Goal: Information Seeking & Learning: Learn about a topic

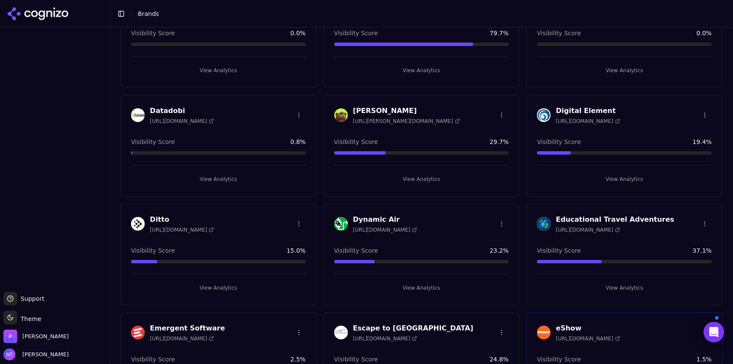
scroll to position [349, 0]
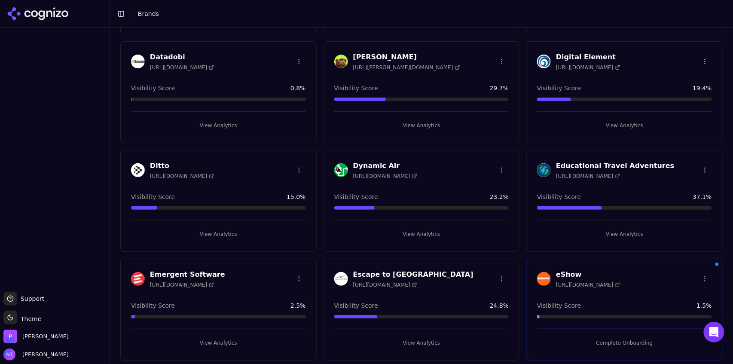
click at [624, 233] on button "View Analytics" at bounding box center [624, 234] width 175 height 14
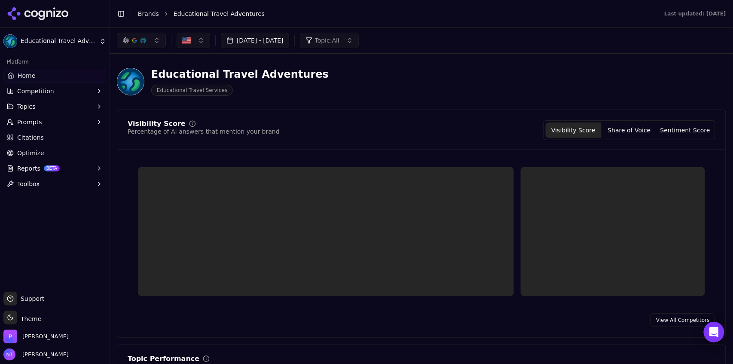
click at [122, 13] on button "Toggle Sidebar" at bounding box center [121, 14] width 12 height 12
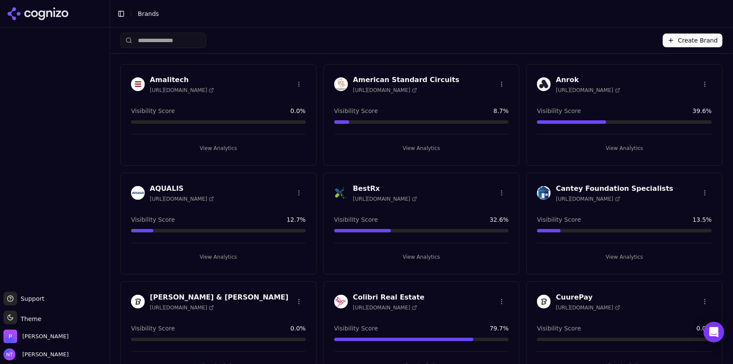
click at [683, 50] on div "Create Brand" at bounding box center [421, 41] width 603 height 26
click at [683, 44] on button "Create Brand" at bounding box center [693, 41] width 60 height 14
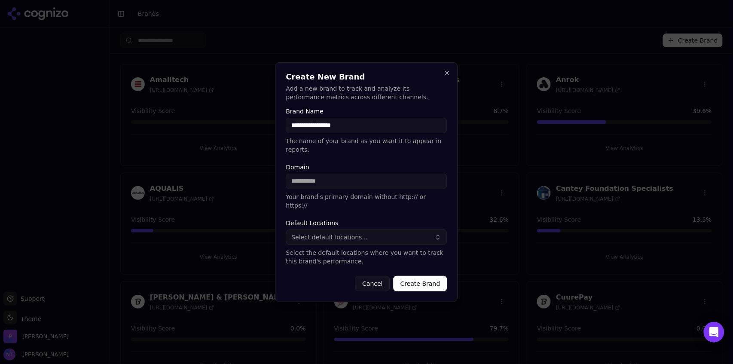
type input "**********"
paste input "**********"
drag, startPoint x: 312, startPoint y: 181, endPoint x: 174, endPoint y: 203, distance: 139.6
click at [174, 203] on body "Support Support Toggle theme Theme Perrill Nate Tower Toggle Sidebar Brands Cre…" at bounding box center [366, 182] width 733 height 364
type input "**********"
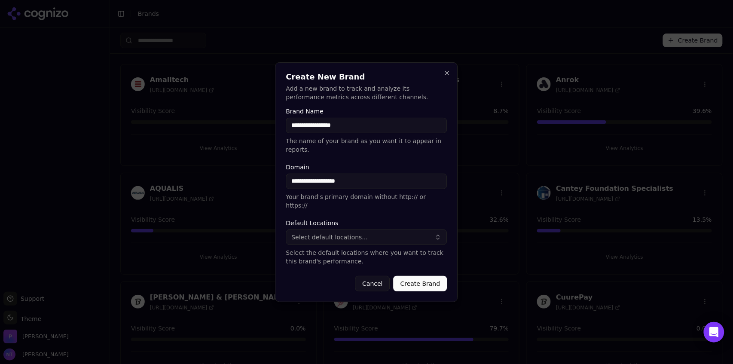
click at [338, 233] on button "Select default locations..." at bounding box center [366, 237] width 161 height 15
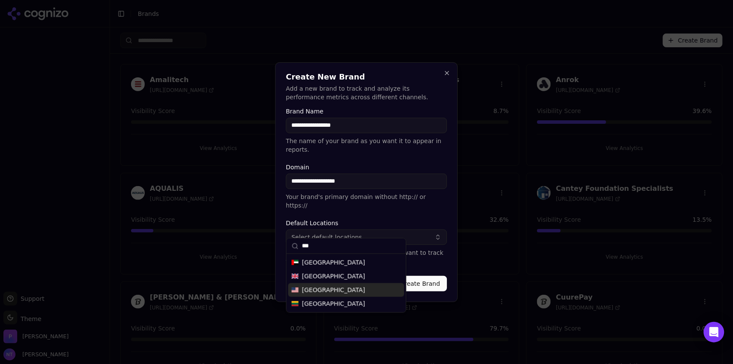
type input "***"
click at [334, 289] on span "United States" at bounding box center [333, 290] width 63 height 9
click at [423, 260] on form "**********" at bounding box center [366, 199] width 161 height 183
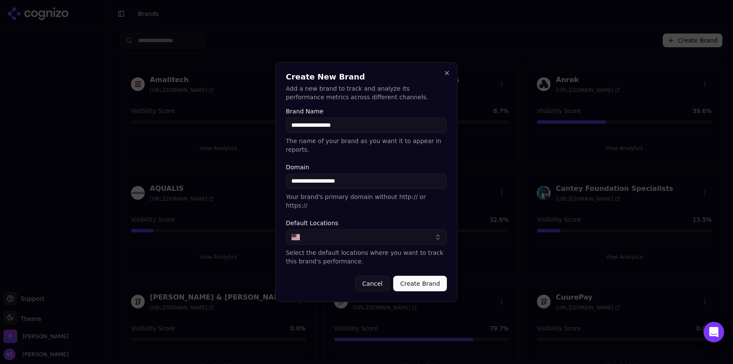
click at [417, 276] on button "Create Brand" at bounding box center [421, 283] width 54 height 15
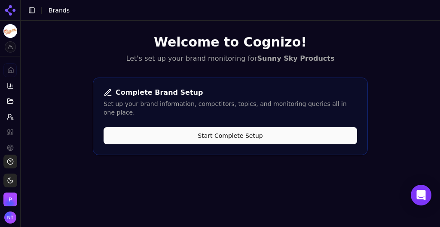
click at [224, 127] on button "Start Complete Setup" at bounding box center [231, 135] width 254 height 17
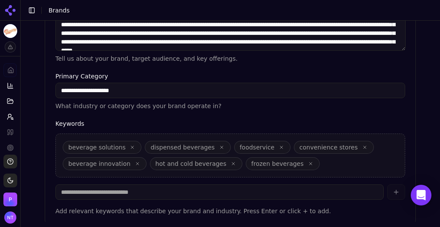
scroll to position [325, 0]
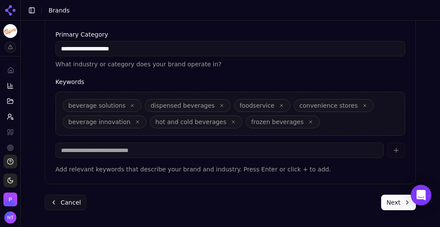
click at [389, 200] on button "Next" at bounding box center [398, 201] width 35 height 15
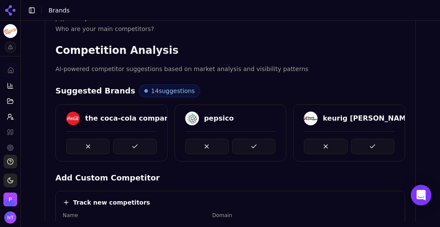
scroll to position [89, 0]
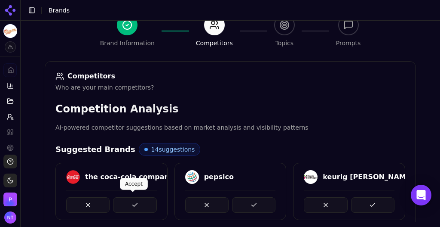
click at [134, 204] on button at bounding box center [134, 204] width 43 height 15
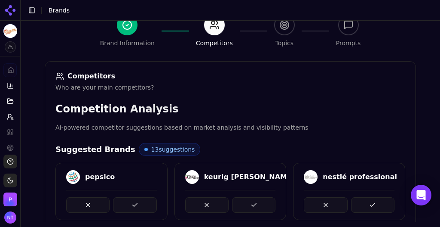
click at [134, 204] on button at bounding box center [134, 204] width 43 height 15
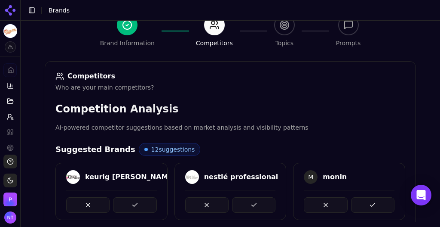
click at [134, 204] on button at bounding box center [134, 204] width 43 height 15
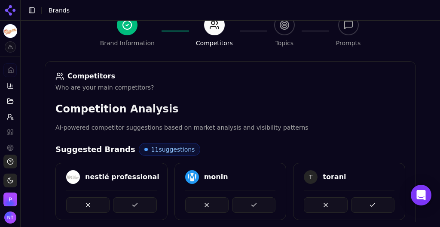
click at [134, 204] on button at bounding box center [134, 204] width 43 height 15
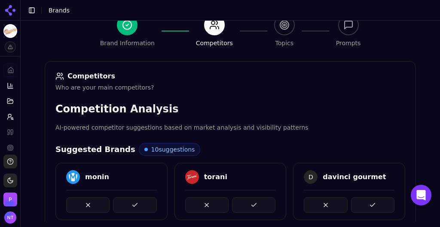
click at [134, 204] on button at bounding box center [134, 204] width 43 height 15
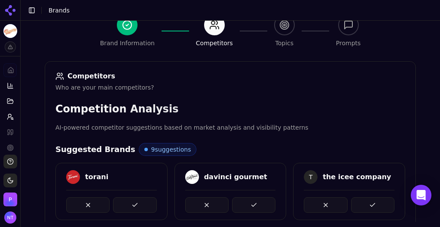
click at [134, 204] on button at bounding box center [134, 204] width 43 height 15
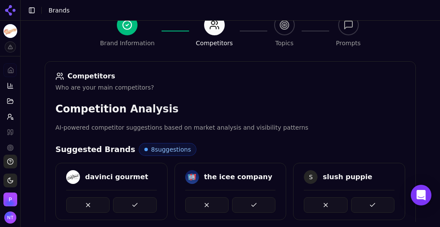
click at [134, 204] on button at bounding box center [134, 204] width 43 height 15
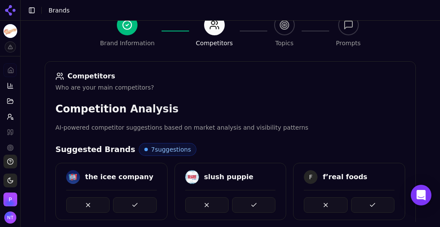
click at [134, 204] on button at bounding box center [134, 204] width 43 height 15
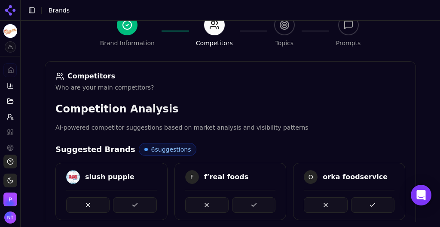
click at [134, 204] on button at bounding box center [134, 204] width 43 height 15
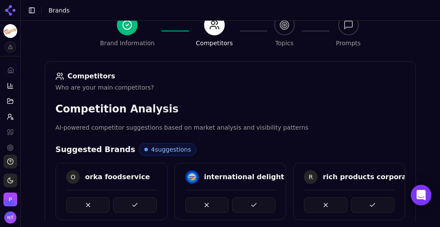
click at [134, 204] on button at bounding box center [134, 204] width 43 height 15
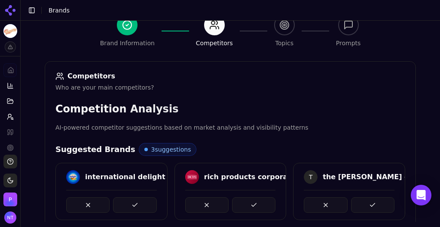
click at [134, 204] on button at bounding box center [134, 204] width 43 height 15
click at [232, 204] on button at bounding box center [253, 204] width 43 height 15
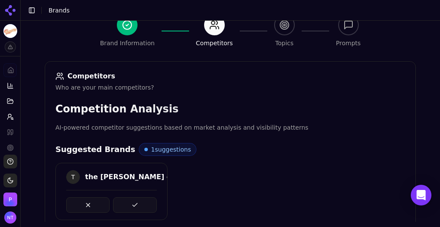
click at [134, 204] on button at bounding box center [134, 204] width 43 height 15
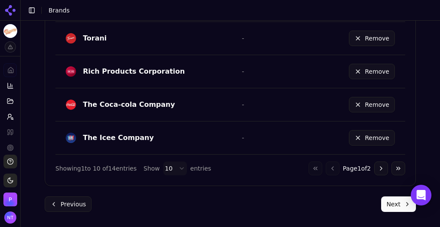
click at [386, 198] on button "Next" at bounding box center [398, 203] width 35 height 15
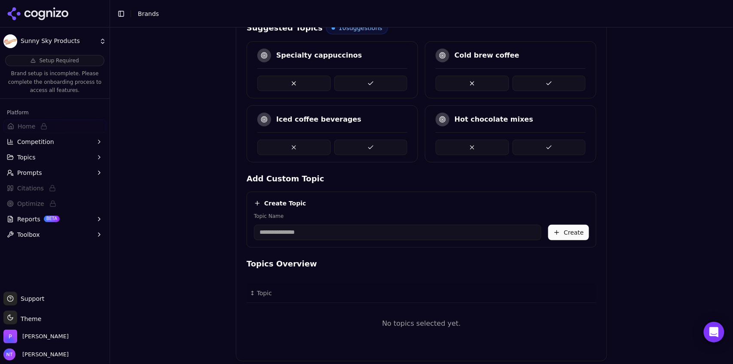
scroll to position [237, 0]
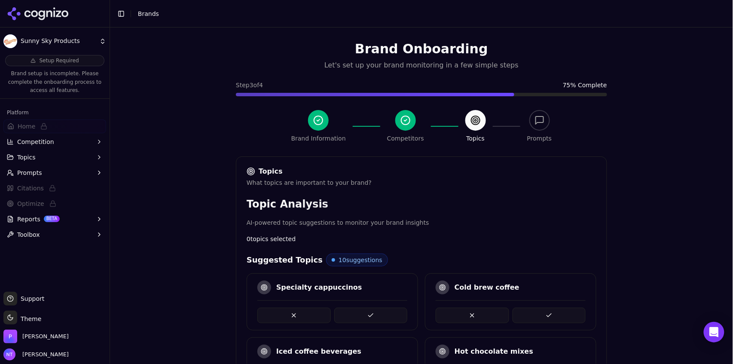
scroll to position [237, 0]
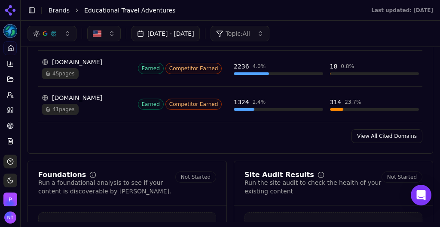
scroll to position [1064, 0]
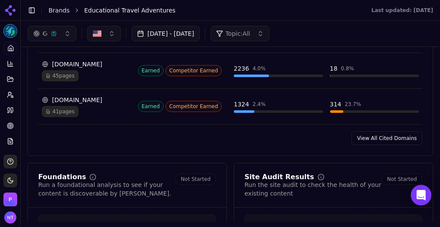
click at [389, 131] on link "View All Cited Domains" at bounding box center [387, 138] width 71 height 14
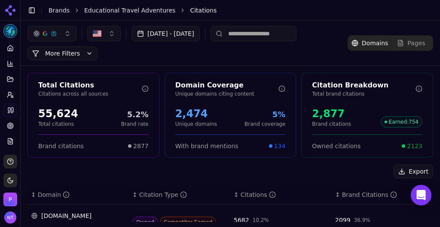
click at [50, 36] on div "button" at bounding box center [53, 33] width 7 height 7
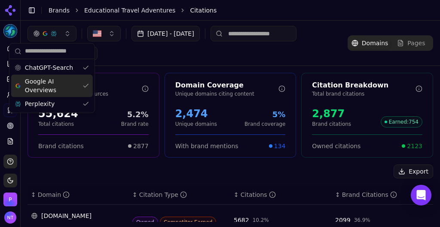
click at [49, 83] on span "Google AI Overviews" at bounding box center [52, 85] width 54 height 17
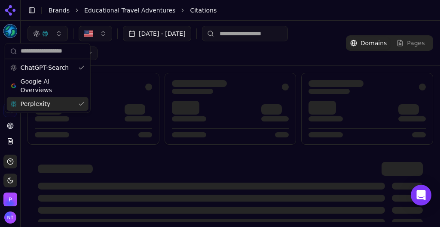
click at [47, 97] on div "Perplexity" at bounding box center [48, 104] width 82 height 14
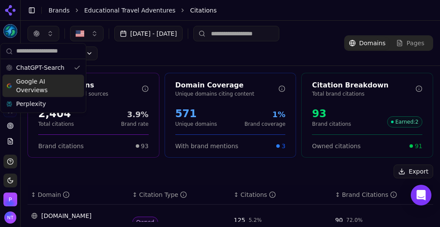
click at [242, 17] on header "Toggle Sidebar Brands Educational Travel Adventures Citations" at bounding box center [231, 10] width 420 height 21
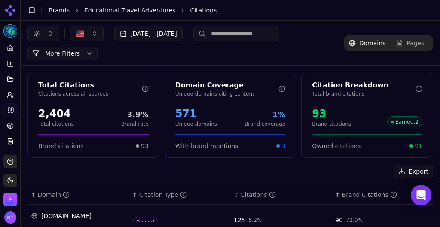
click at [45, 37] on button "button" at bounding box center [44, 33] width 32 height 15
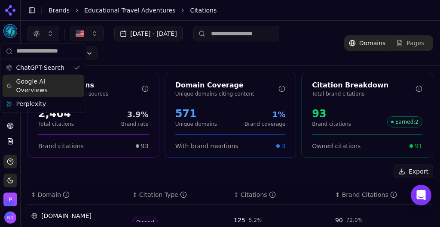
click at [45, 74] on div "Google AI Overviews" at bounding box center [44, 85] width 82 height 22
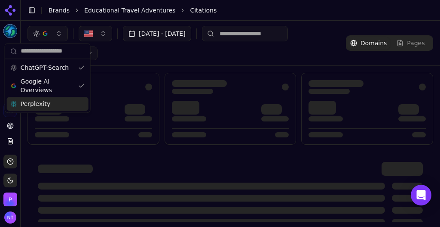
click at [45, 101] on span "Perplexity" at bounding box center [36, 103] width 30 height 9
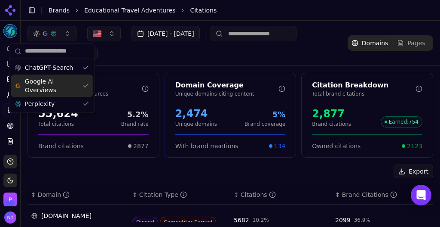
click at [287, 17] on header "Toggle Sidebar Brands Educational Travel Adventures Citations" at bounding box center [231, 10] width 420 height 21
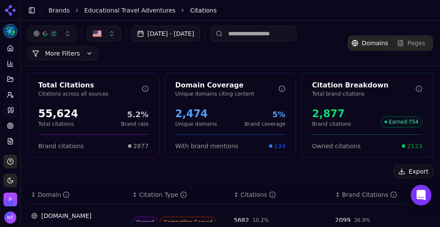
click at [275, 34] on input at bounding box center [254, 33] width 86 height 15
type input "******"
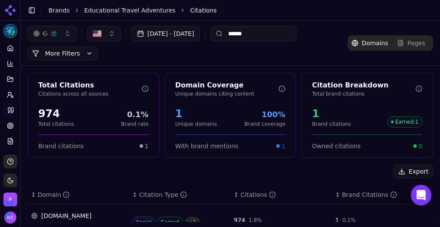
scroll to position [30, 0]
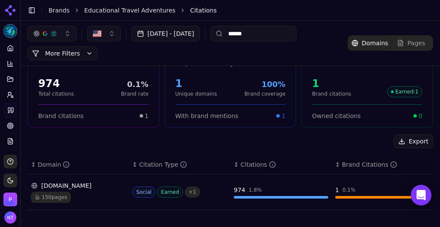
click at [80, 195] on div "150 pages" at bounding box center [78, 196] width 95 height 11
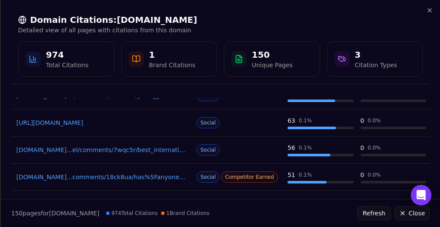
scroll to position [18, 0]
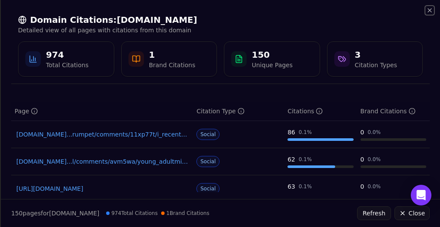
click at [430, 10] on icon "button" at bounding box center [429, 10] width 3 height 3
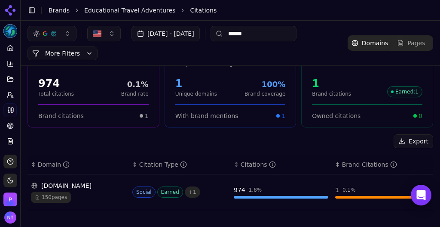
scroll to position [0, 0]
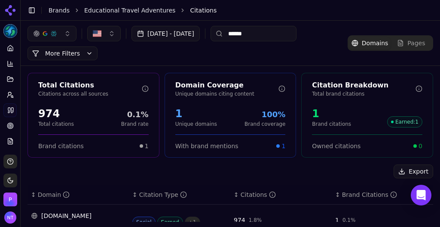
click at [259, 35] on input "******" at bounding box center [254, 33] width 86 height 15
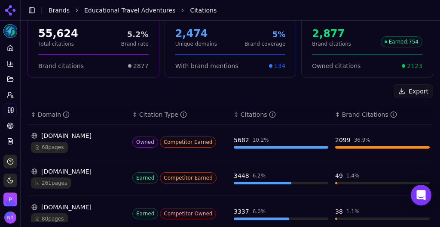
scroll to position [89, 0]
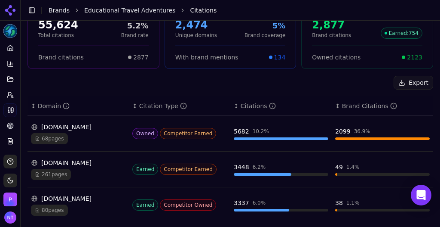
click at [93, 129] on div "[DOMAIN_NAME]" at bounding box center [78, 127] width 95 height 9
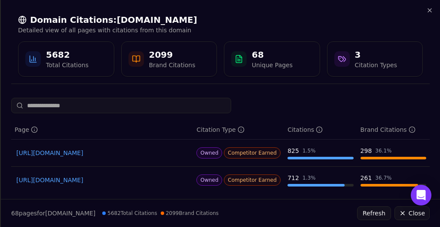
click at [136, 154] on link "[URL][DOMAIN_NAME]" at bounding box center [102, 152] width 172 height 9
click at [432, 11] on icon "button" at bounding box center [429, 10] width 7 height 7
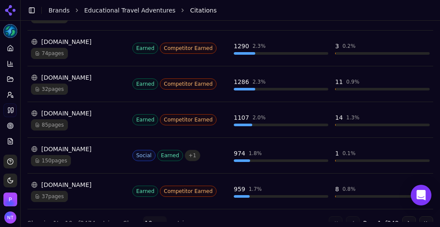
scroll to position [359, 0]
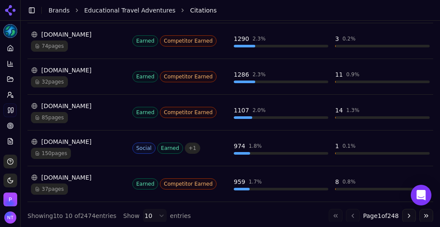
click at [405, 208] on button "Go to next page" at bounding box center [409, 215] width 14 height 14
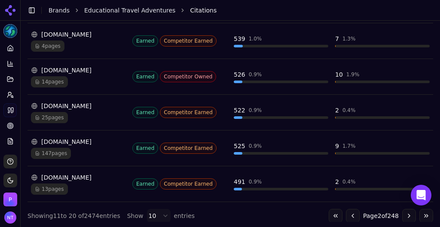
click at [397, 211] on div "Go to first page Go to previous page Page 2 of 248 Go to next page Go to last p…" at bounding box center [381, 215] width 104 height 14
click at [353, 208] on button "Go to previous page" at bounding box center [353, 215] width 14 height 14
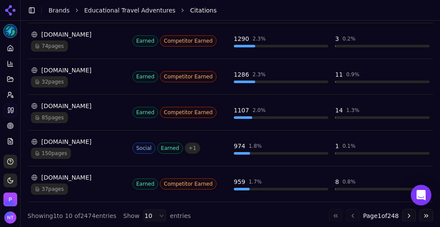
click at [353, 208] on div "Go to first page Go to previous page Page 1 of 248 Go to next page Go to last p…" at bounding box center [381, 215] width 104 height 14
click at [346, 209] on div "Go to first page Go to previous page Page 1 of 248 Go to next page Go to last p…" at bounding box center [381, 215] width 104 height 14
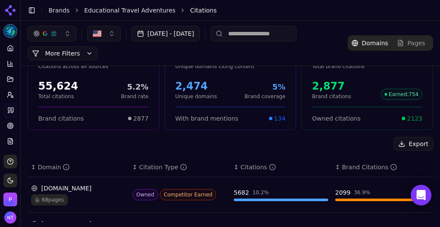
scroll to position [0, 0]
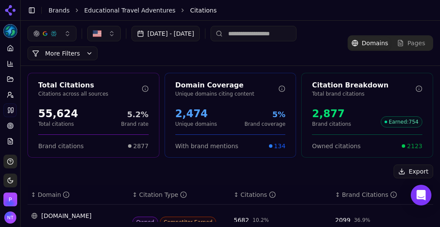
click at [129, 11] on link "Educational Travel Adventures" at bounding box center [129, 10] width 91 height 9
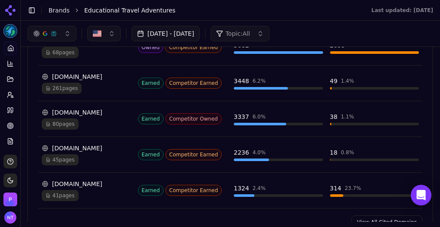
scroll to position [980, 0]
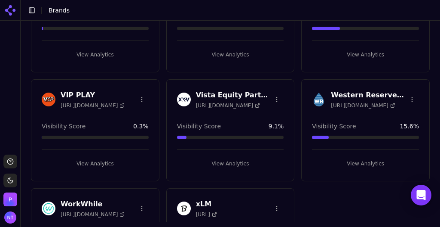
scroll to position [2749, 0]
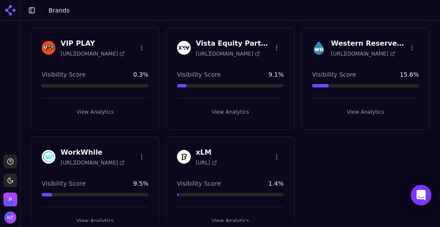
click at [98, 105] on button "View Analytics" at bounding box center [95, 112] width 107 height 14
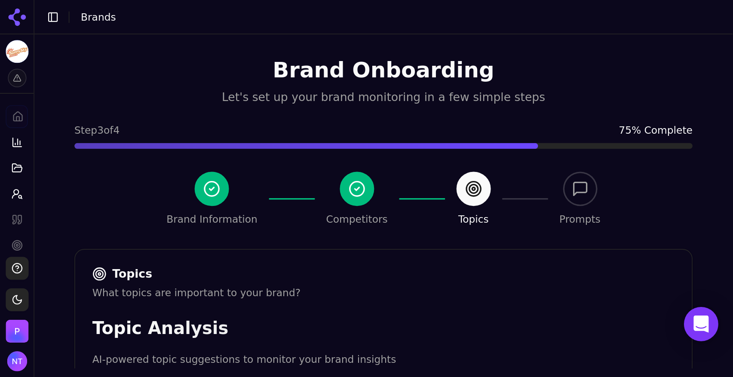
scroll to position [237, 0]
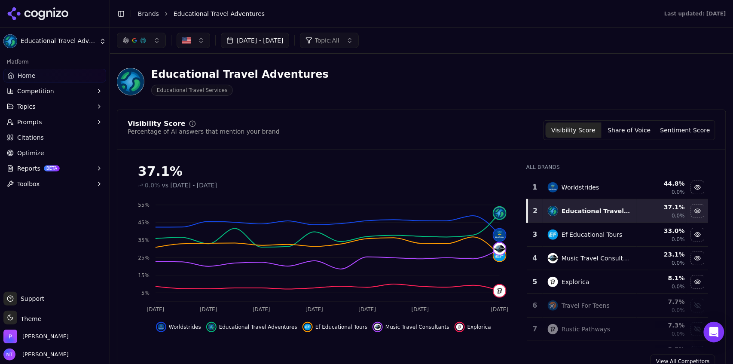
click at [123, 15] on button "Toggle Sidebar" at bounding box center [121, 14] width 12 height 12
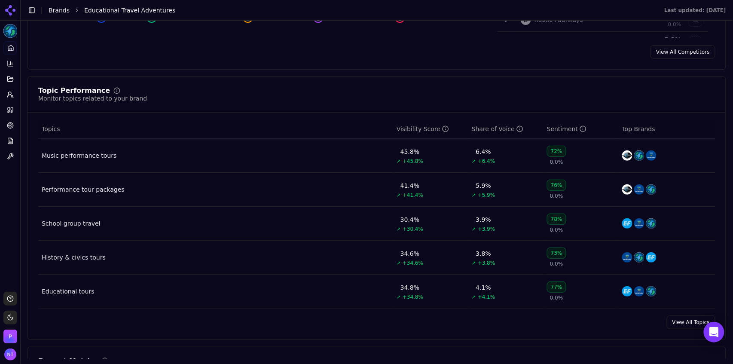
scroll to position [308, 0]
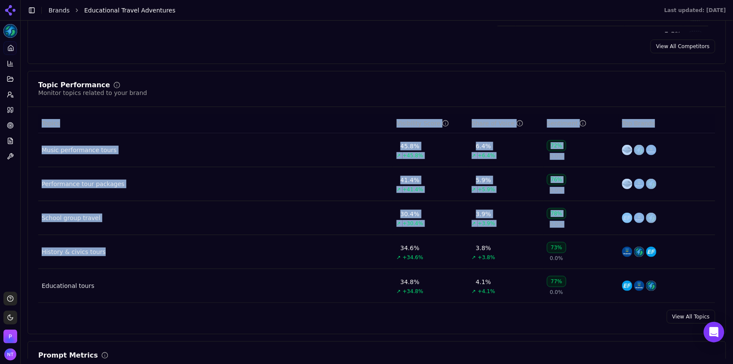
drag, startPoint x: 206, startPoint y: 262, endPoint x: 363, endPoint y: 95, distance: 228.7
click at [363, 95] on div "Topic Performance Monitor topics related to your brand Topics Visibility Score …" at bounding box center [377, 203] width 699 height 264
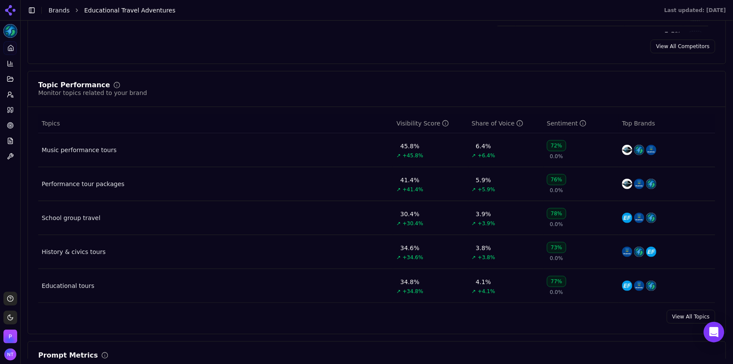
click at [404, 74] on div "Topic Performance Monitor topics related to your brand Topics Visibility Score …" at bounding box center [377, 203] width 699 height 264
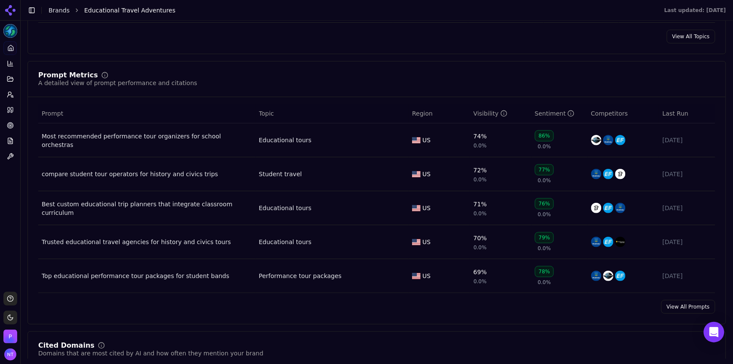
scroll to position [612, 0]
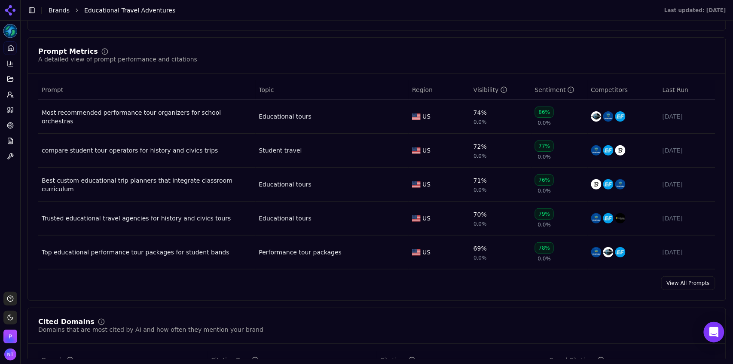
click at [440, 226] on link "View All Prompts" at bounding box center [689, 283] width 54 height 14
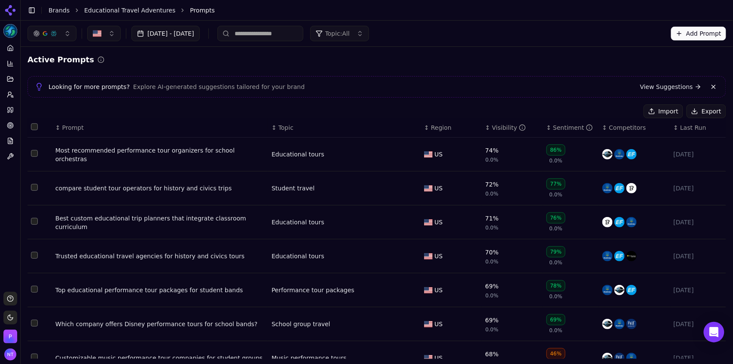
click at [440, 129] on div "Visibility" at bounding box center [509, 127] width 34 height 9
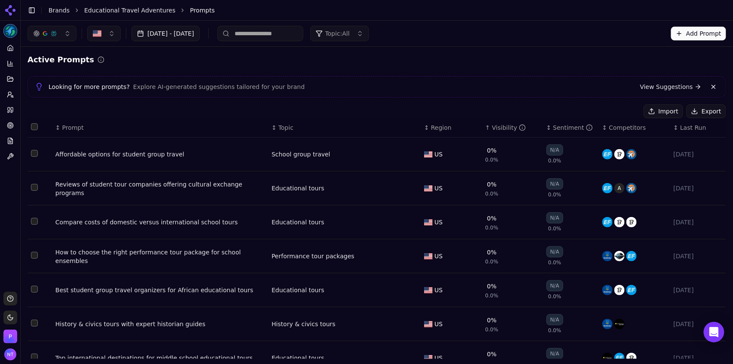
click at [440, 129] on div "Visibility" at bounding box center [509, 127] width 34 height 9
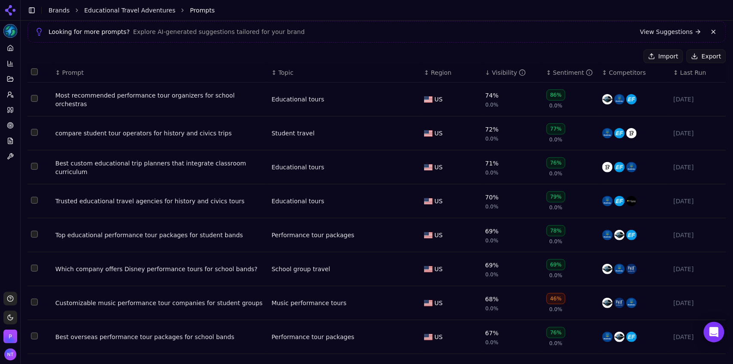
scroll to position [55, 0]
click at [440, 75] on div "Visibility" at bounding box center [509, 72] width 34 height 9
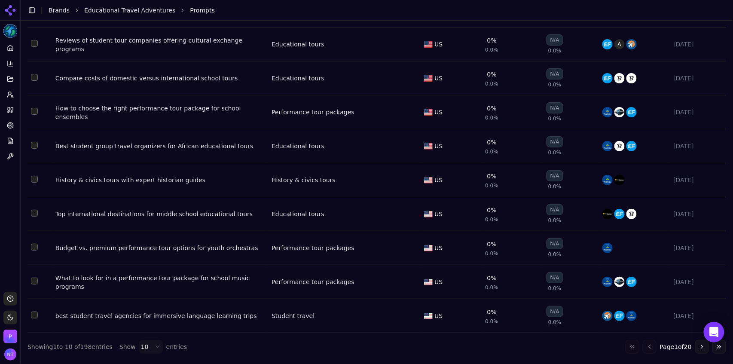
scroll to position [147, 0]
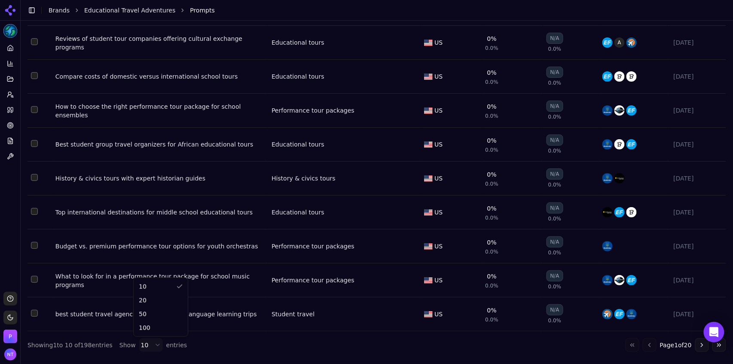
click at [137, 226] on html "Educational Travel Adventures Platform Home Competition Topics Prompts Citation…" at bounding box center [366, 182] width 733 height 364
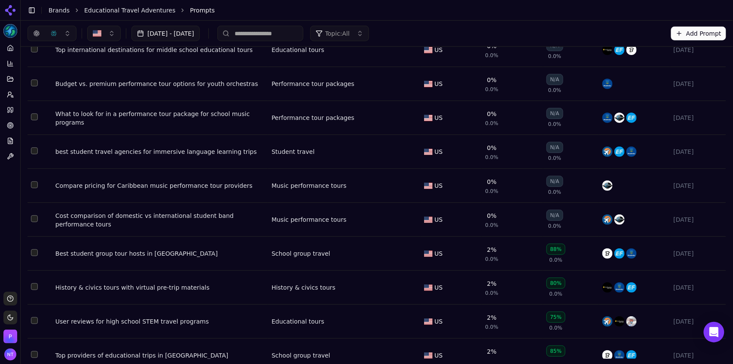
scroll to position [86, 0]
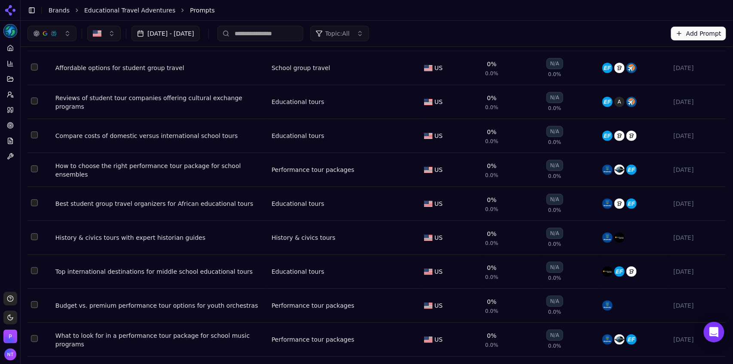
drag, startPoint x: 729, startPoint y: 61, endPoint x: 728, endPoint y: 48, distance: 13.4
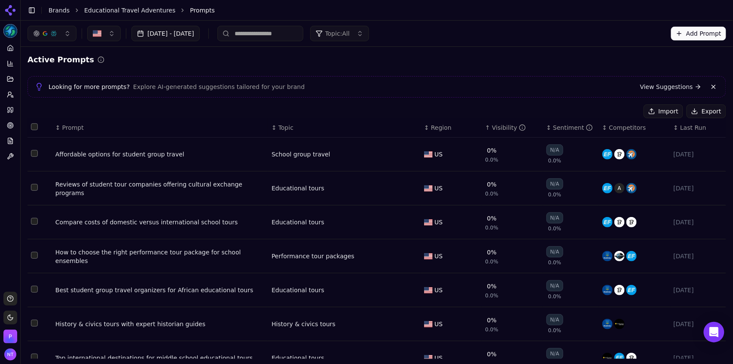
click at [208, 91] on div "Looking for more prompts? Explore AI-generated suggestions tailored for your br…" at bounding box center [377, 87] width 684 height 10
click at [303, 33] on input at bounding box center [261, 33] width 86 height 15
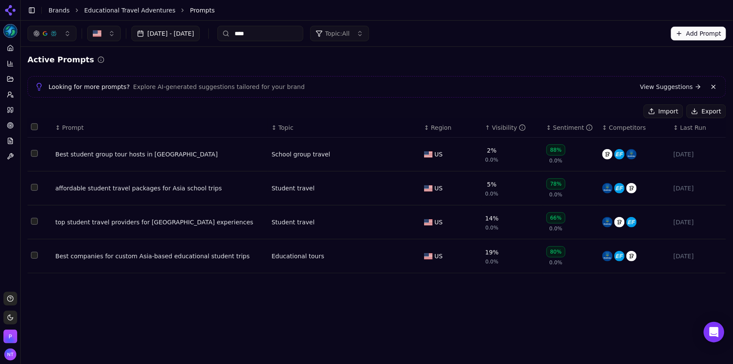
click at [283, 36] on input "****" at bounding box center [261, 33] width 86 height 15
type input "*"
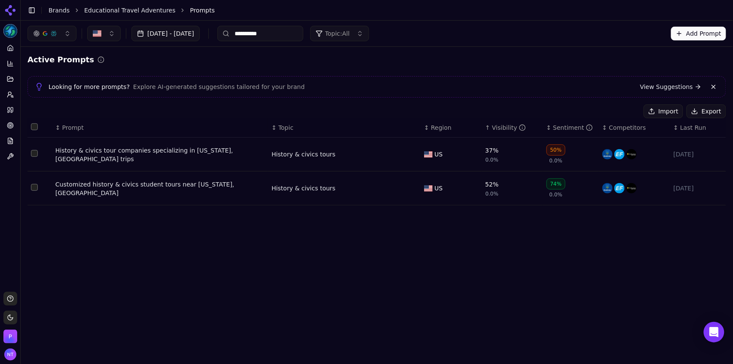
click at [296, 35] on input "**********" at bounding box center [261, 33] width 86 height 15
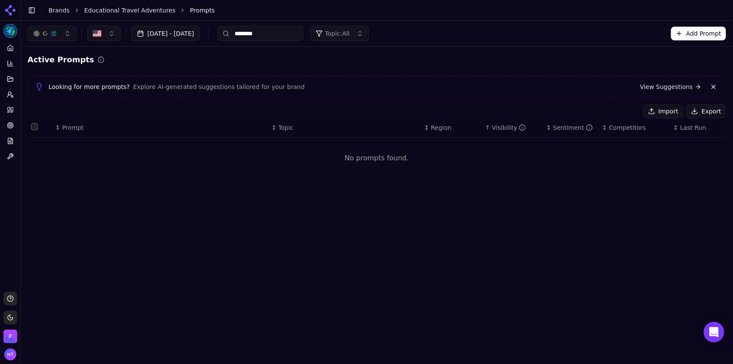
click at [296, 35] on input "********" at bounding box center [261, 33] width 86 height 15
type input "***"
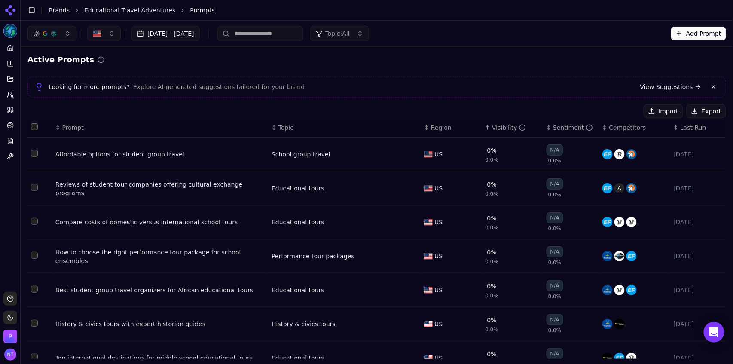
click at [146, 13] on link "Educational Travel Adventures" at bounding box center [129, 10] width 91 height 9
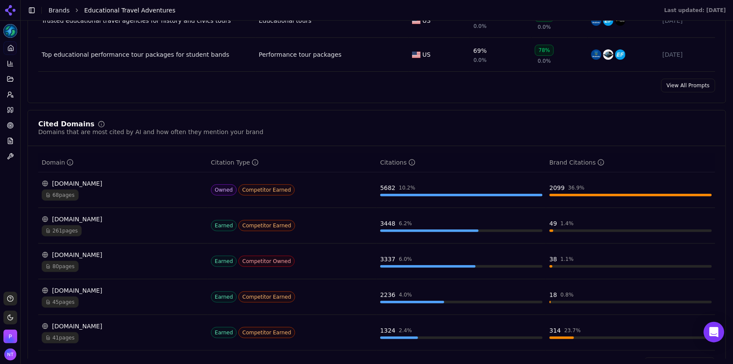
scroll to position [855, 0]
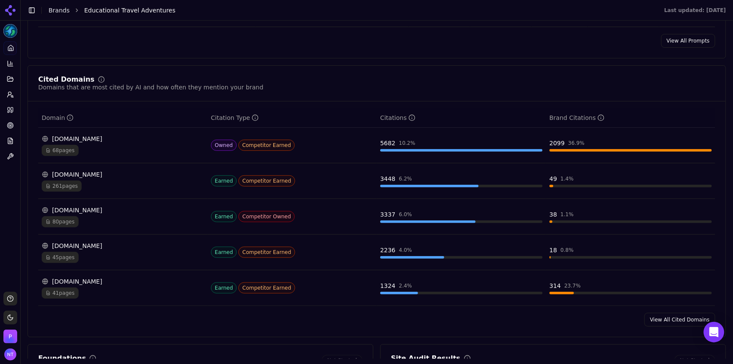
click at [440, 226] on link "View All Cited Domains" at bounding box center [680, 320] width 71 height 14
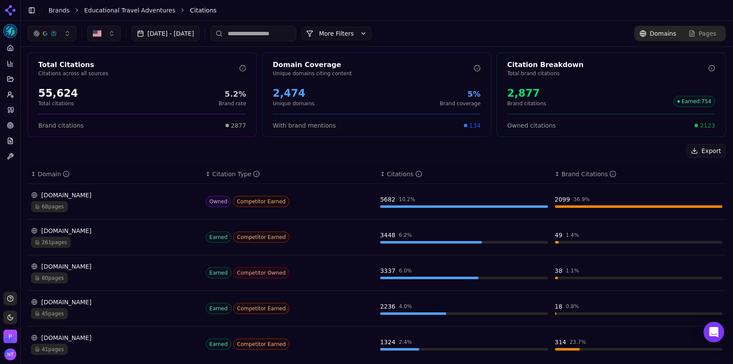
scroll to position [1, 0]
click at [72, 226] on div "80 pages" at bounding box center [115, 278] width 168 height 11
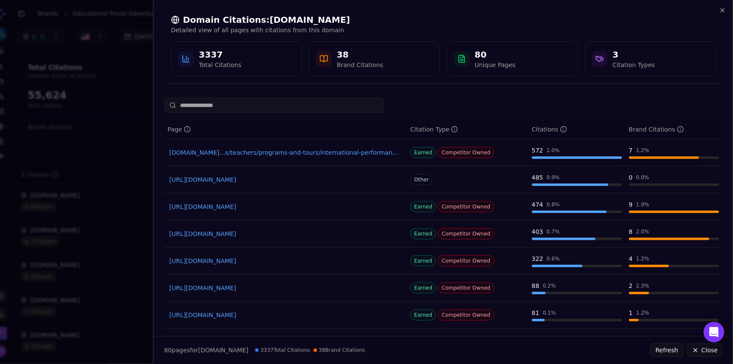
click at [270, 152] on link "[DOMAIN_NAME]...s/teachers/programs-and-tours/international-performance-tours" at bounding box center [285, 152] width 233 height 9
click at [440, 12] on icon "button" at bounding box center [723, 10] width 7 height 7
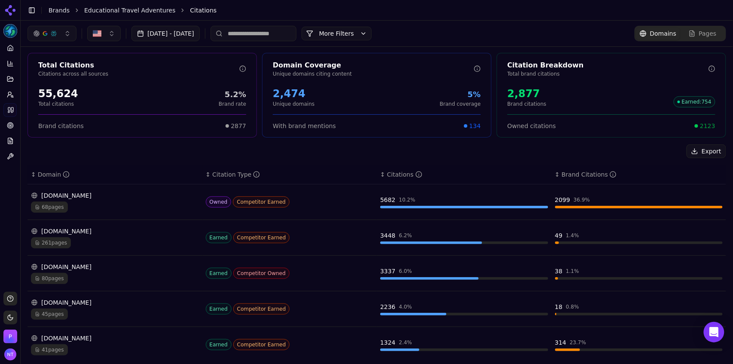
click at [121, 226] on div "[DOMAIN_NAME] 41 pages" at bounding box center [115, 344] width 168 height 21
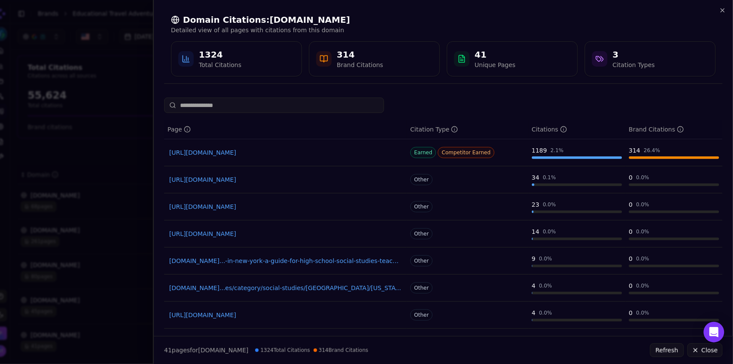
click at [290, 153] on link "[URL][DOMAIN_NAME]" at bounding box center [285, 152] width 233 height 9
click at [440, 12] on icon "button" at bounding box center [723, 10] width 7 height 7
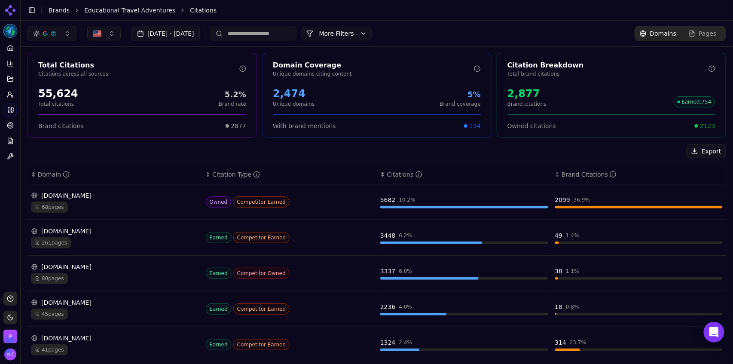
click at [440, 31] on span "Pages" at bounding box center [708, 33] width 18 height 9
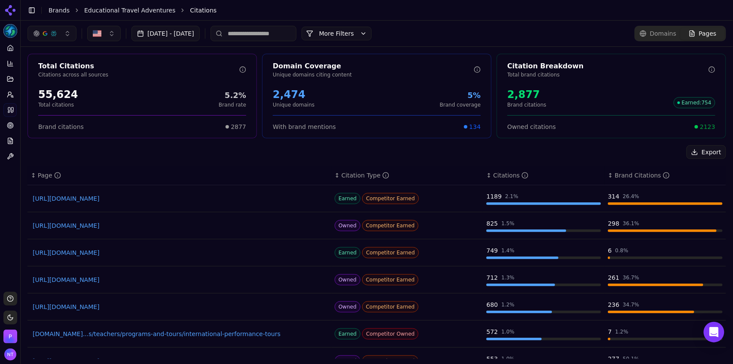
drag, startPoint x: 132, startPoint y: 26, endPoint x: 144, endPoint y: 238, distance: 211.8
click at [144, 226] on div "[DATE] - [DATE] More More Filters Domains Pages Total Citations Citations acros…" at bounding box center [377, 190] width 713 height 338
click at [440, 34] on div "Domains" at bounding box center [658, 33] width 37 height 9
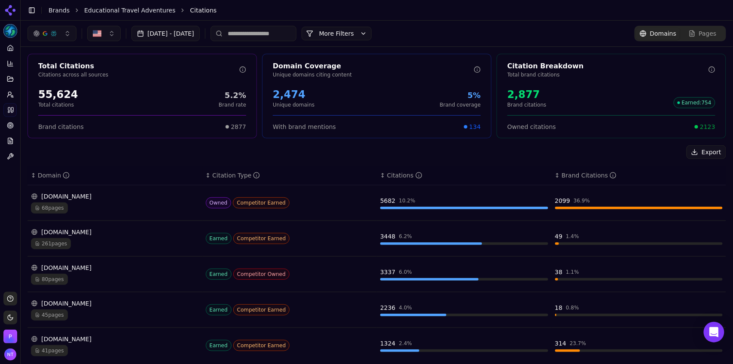
click at [266, 40] on input at bounding box center [254, 33] width 86 height 15
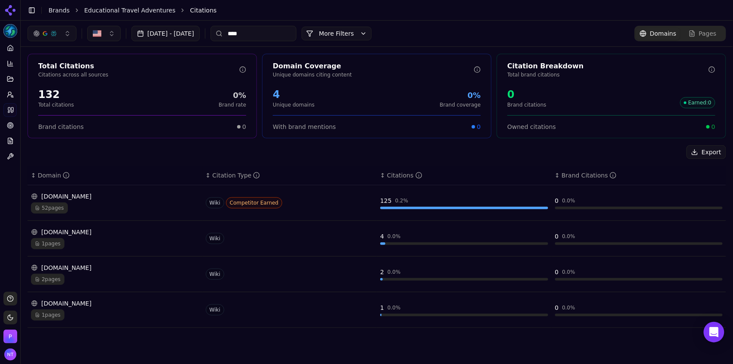
type input "****"
click at [154, 192] on div "[DOMAIN_NAME]" at bounding box center [115, 196] width 168 height 9
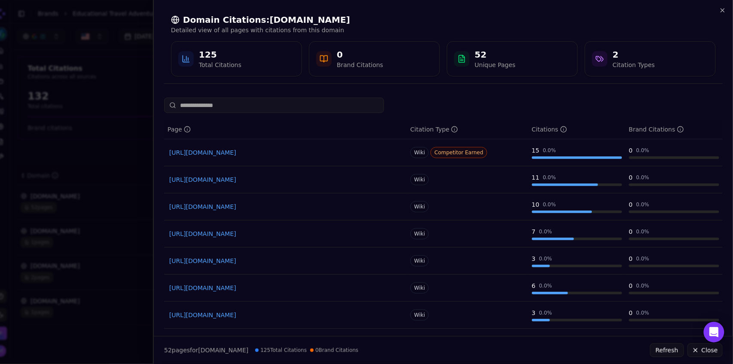
click at [246, 101] on input at bounding box center [274, 105] width 220 height 15
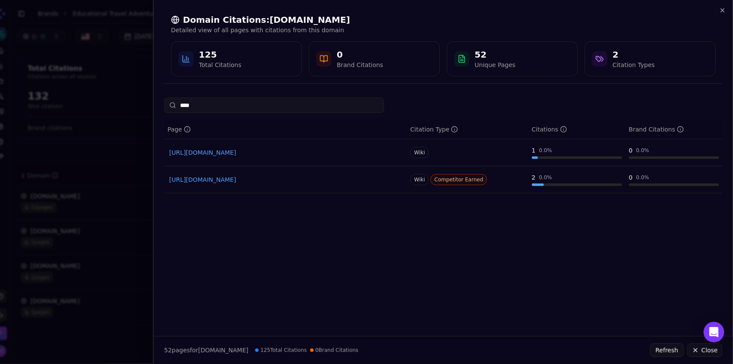
type input "*****"
type input "*"
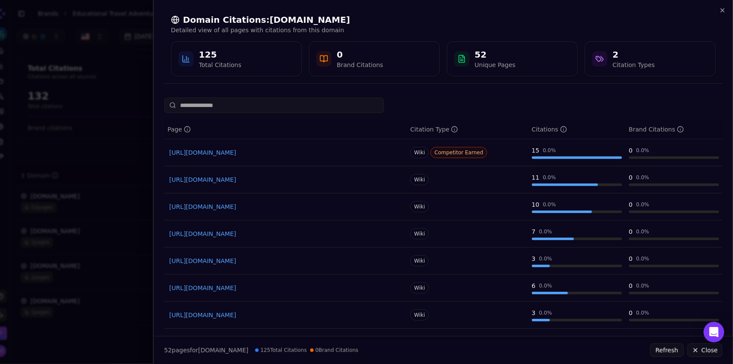
type input "*"
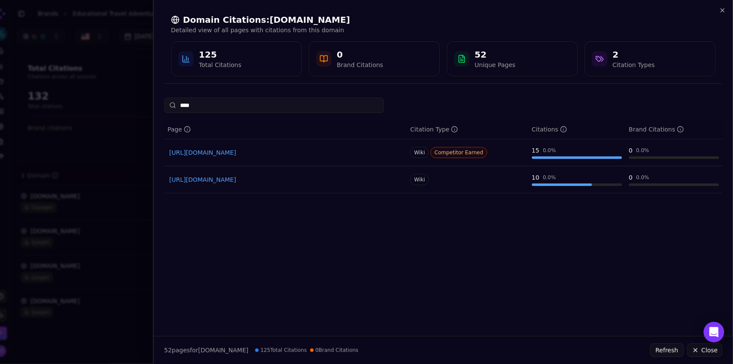
type input "*****"
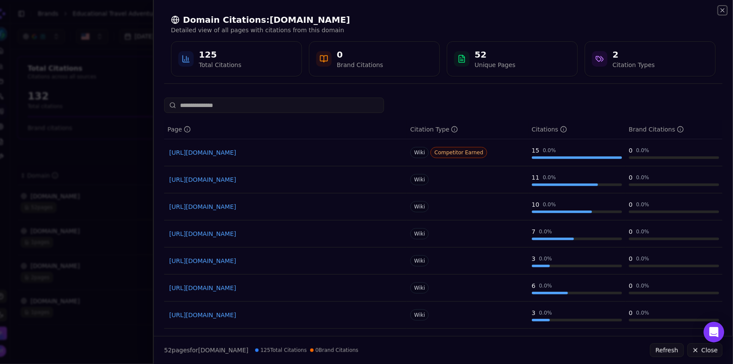
click at [440, 12] on icon "button" at bounding box center [722, 10] width 3 height 3
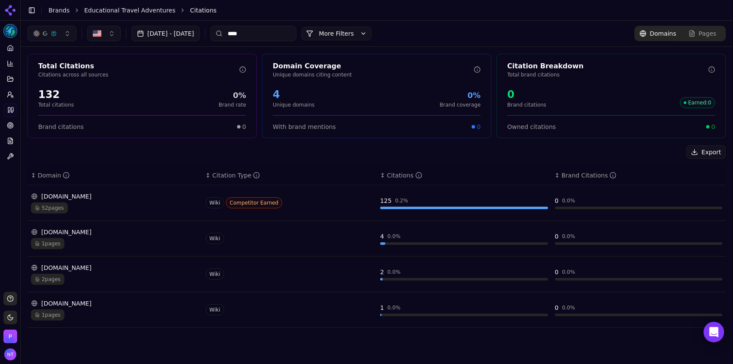
click at [272, 32] on input "****" at bounding box center [254, 33] width 86 height 15
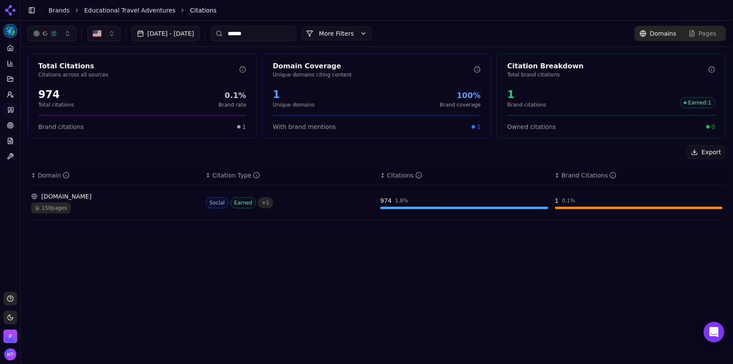
type input "******"
click at [154, 204] on div "150 pages" at bounding box center [115, 207] width 168 height 11
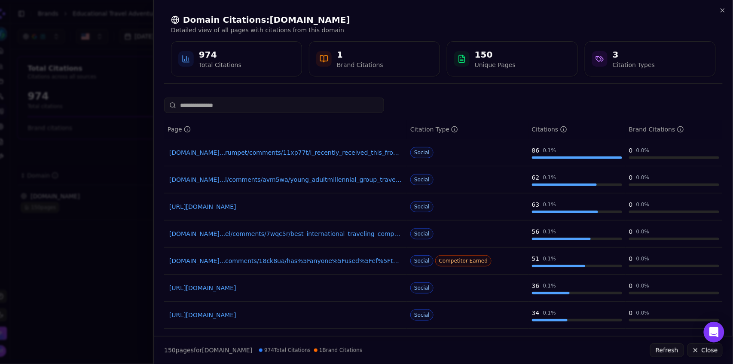
click at [237, 182] on link "[DOMAIN_NAME]...l/comments/avm5wa/young_adultmillennial_group_travel_tour_compa…" at bounding box center [285, 179] width 233 height 9
click at [440, 10] on icon "button" at bounding box center [722, 10] width 3 height 3
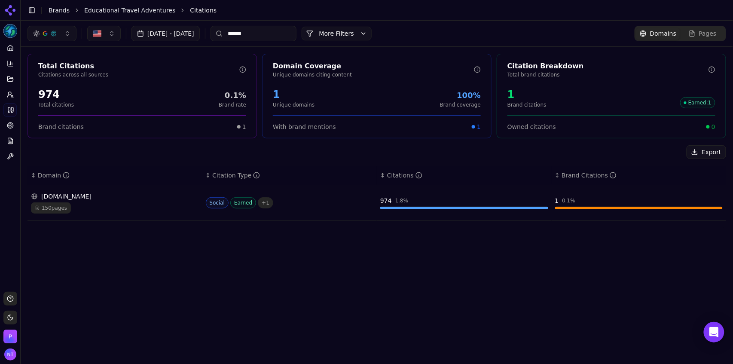
click at [273, 31] on input "******" at bounding box center [254, 33] width 86 height 15
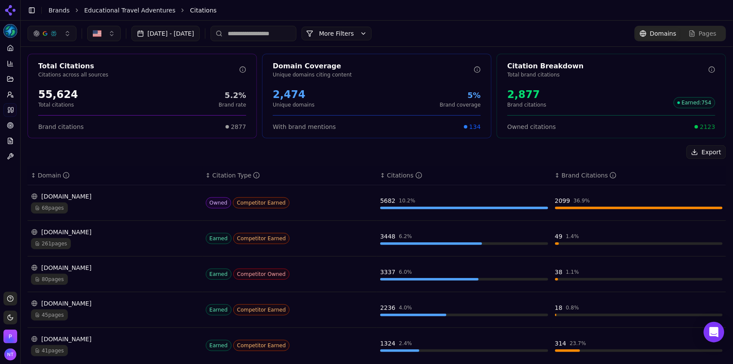
click at [120, 200] on div "[DOMAIN_NAME] 68 pages" at bounding box center [115, 202] width 168 height 21
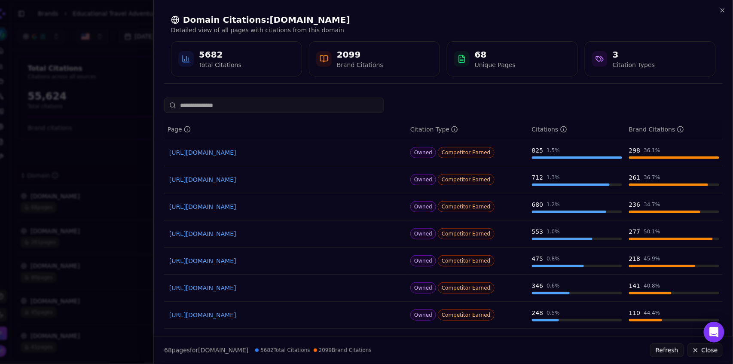
click at [304, 153] on link "[URL][DOMAIN_NAME]" at bounding box center [285, 152] width 233 height 9
drag, startPoint x: 725, startPoint y: 11, endPoint x: 467, endPoint y: 36, distance: 259.6
click at [440, 36] on div "Domain Citations: [DOMAIN_NAME] Detailed view of all pages with citations from …" at bounding box center [443, 45] width 545 height 63
drag, startPoint x: 726, startPoint y: 8, endPoint x: 456, endPoint y: 37, distance: 271.5
click at [440, 37] on div "Domain Citations: [DOMAIN_NAME] Detailed view of all pages with citations from …" at bounding box center [443, 45] width 545 height 63
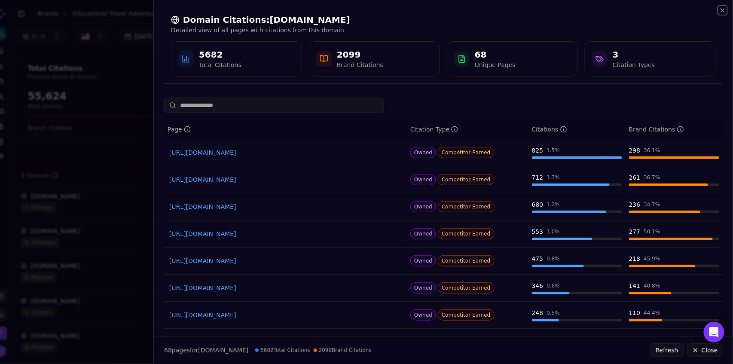
click at [440, 12] on icon "button" at bounding box center [723, 10] width 7 height 7
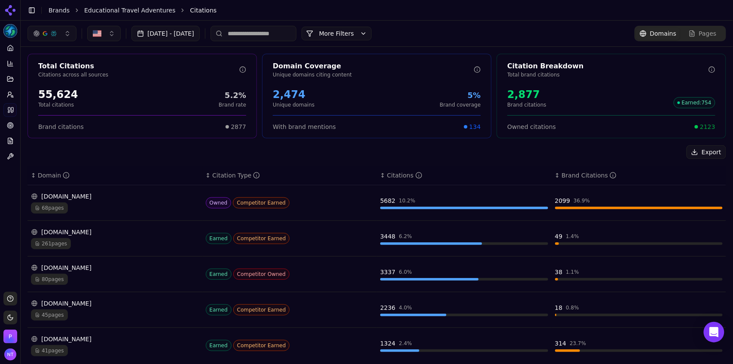
click at [130, 12] on link "Educational Travel Adventures" at bounding box center [129, 10] width 91 height 9
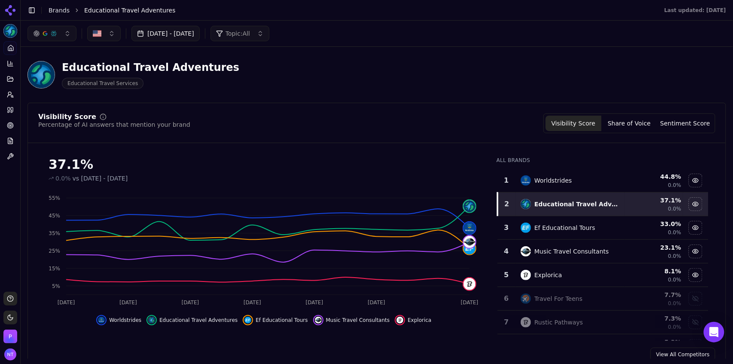
click at [440, 226] on div "Travel For Teens" at bounding box center [559, 298] width 48 height 9
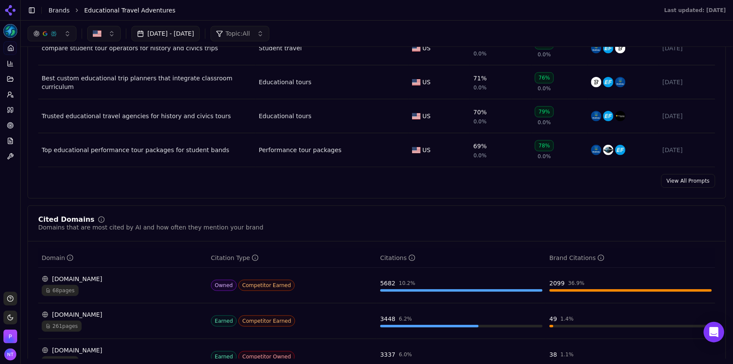
scroll to position [600, 0]
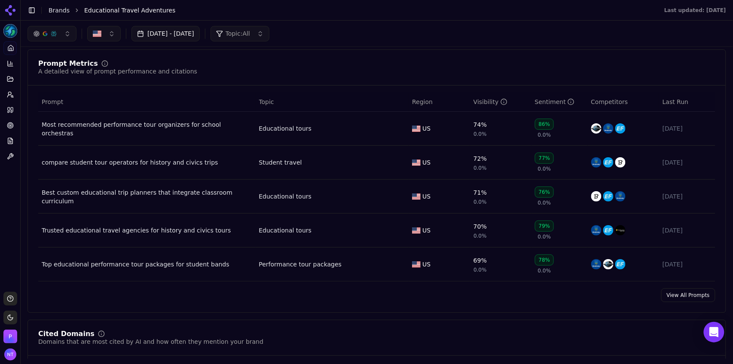
click at [440, 226] on link "View All Prompts" at bounding box center [689, 295] width 54 height 14
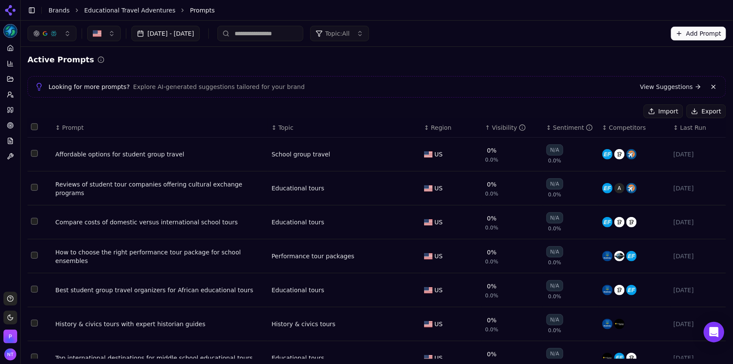
click at [440, 112] on button "Export" at bounding box center [707, 111] width 40 height 14
